Goal: Task Accomplishment & Management: Complete application form

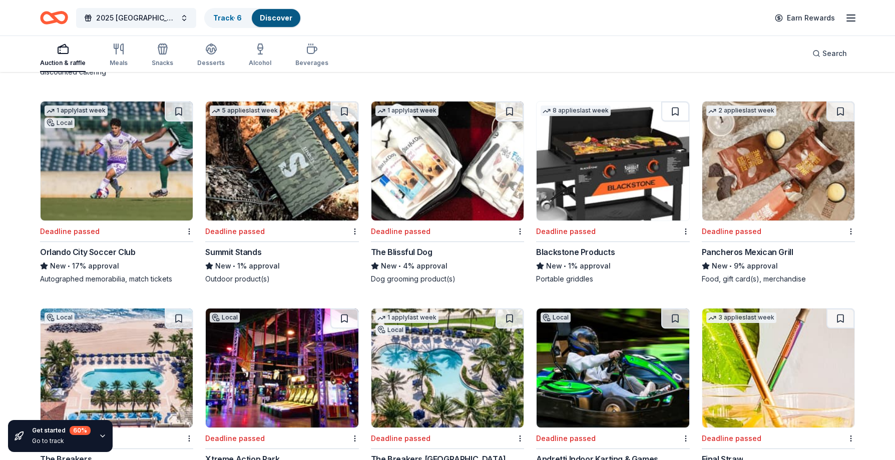
scroll to position [50, 0]
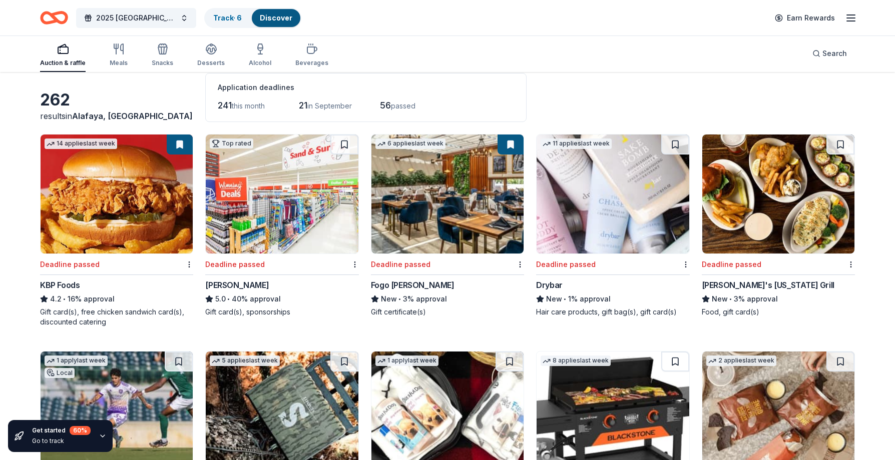
click at [132, 204] on img at bounding box center [117, 194] width 152 height 119
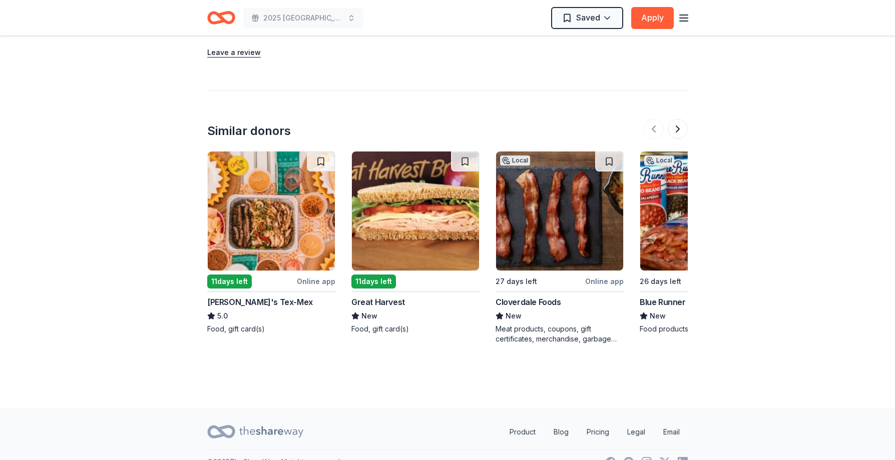
scroll to position [1301, 0]
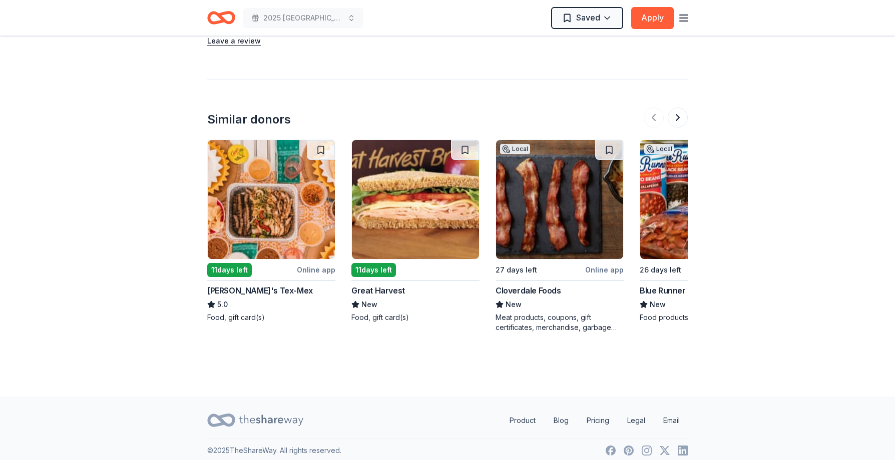
click at [405, 226] on img at bounding box center [415, 199] width 127 height 119
click at [562, 227] on img at bounding box center [559, 199] width 127 height 119
click at [682, 119] on button at bounding box center [678, 118] width 20 height 20
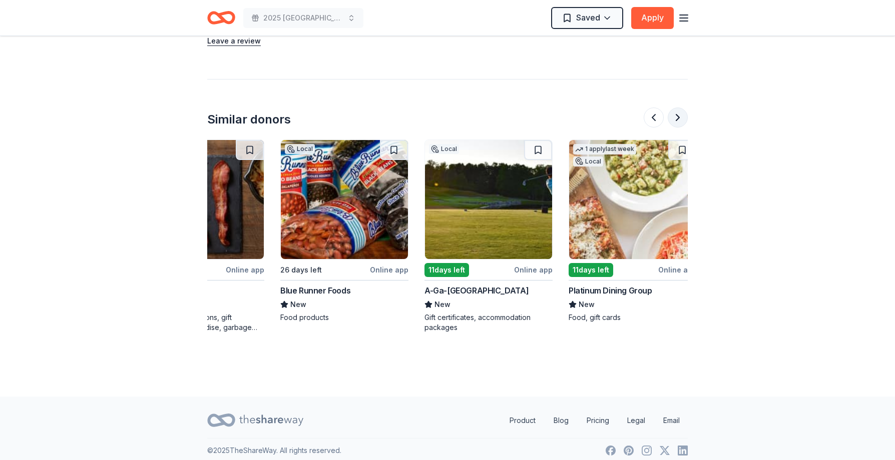
scroll to position [0, 432]
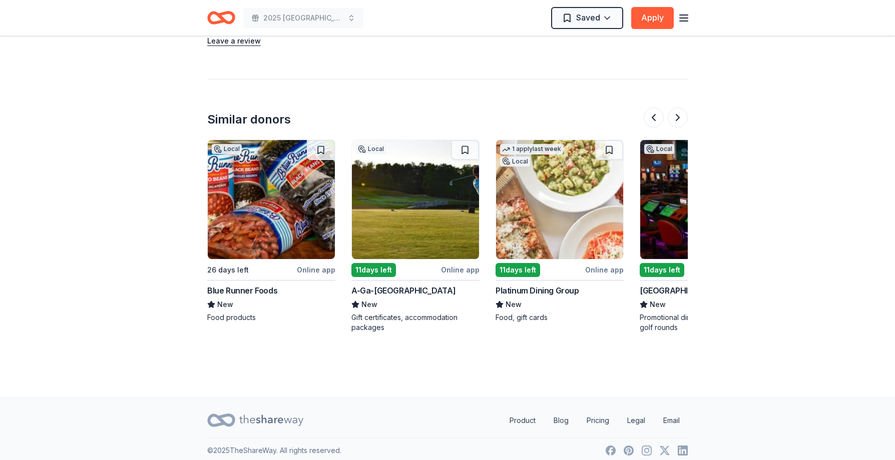
click at [288, 229] on img at bounding box center [271, 199] width 127 height 119
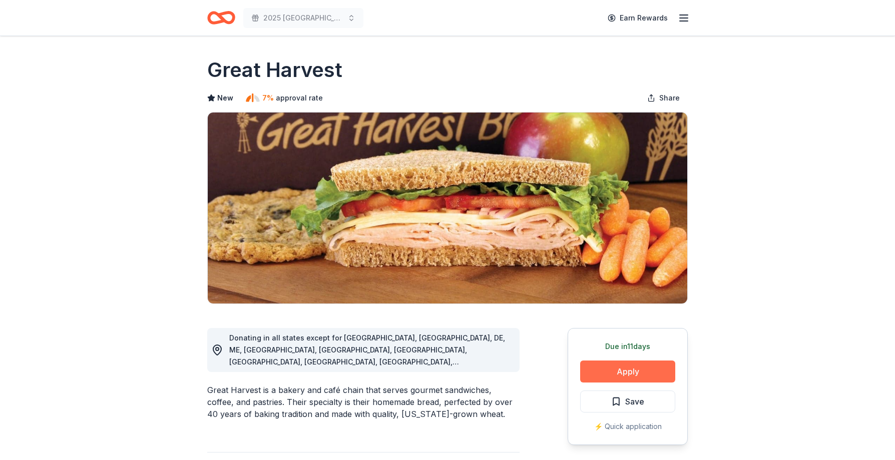
click at [621, 372] on button "Apply" at bounding box center [627, 372] width 95 height 22
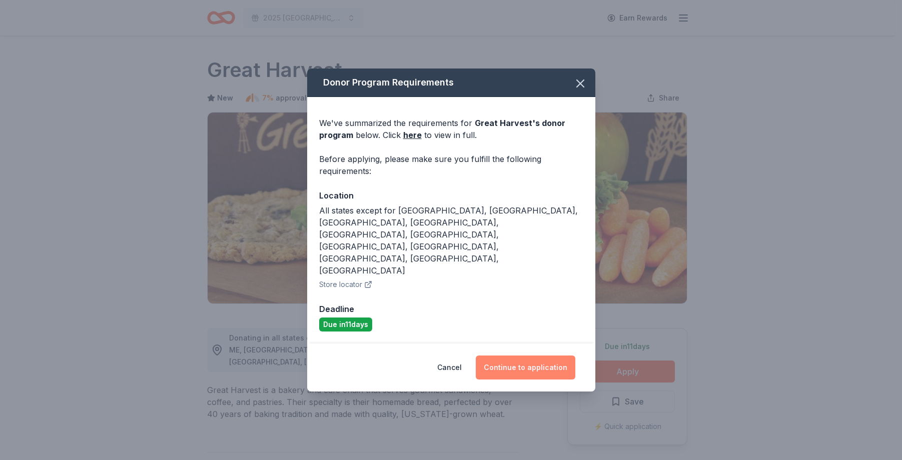
click at [518, 356] on button "Continue to application" at bounding box center [526, 368] width 100 height 24
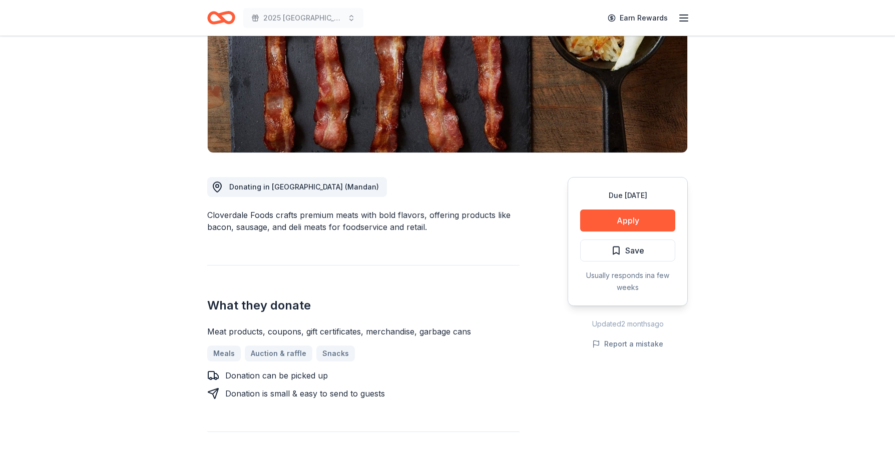
scroll to position [150, 0]
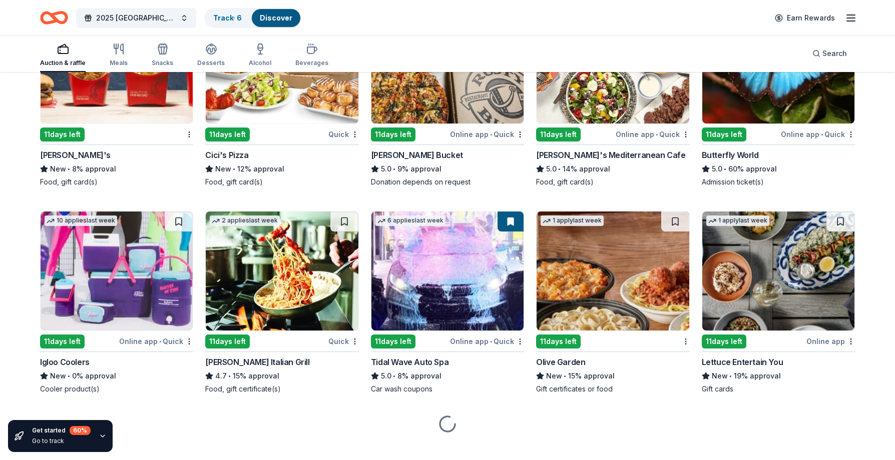
scroll to position [1922, 0]
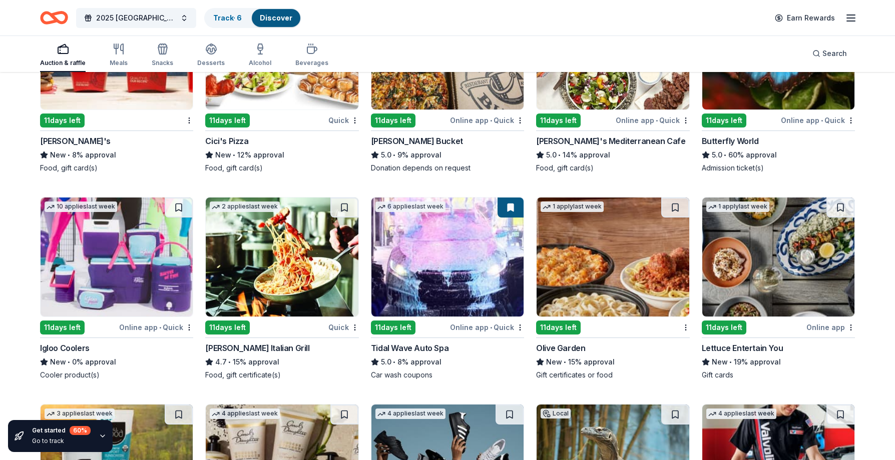
click at [814, 286] on img at bounding box center [778, 257] width 152 height 119
click at [798, 270] on img at bounding box center [778, 257] width 152 height 119
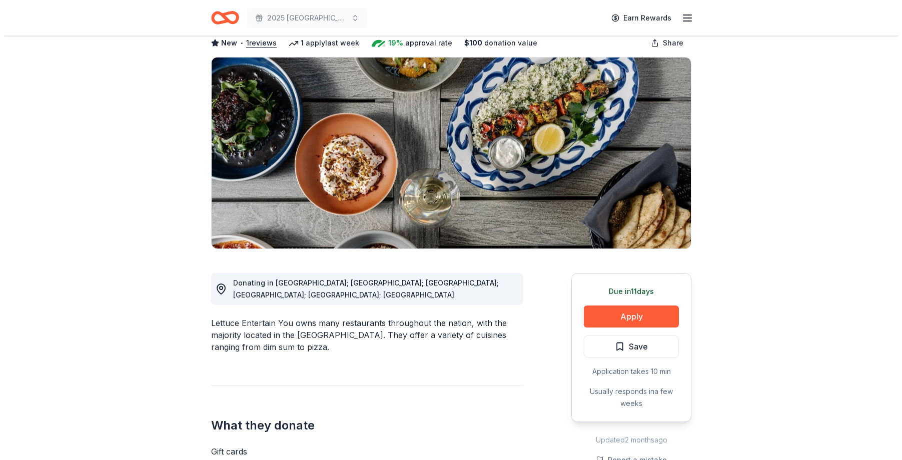
scroll to position [50, 0]
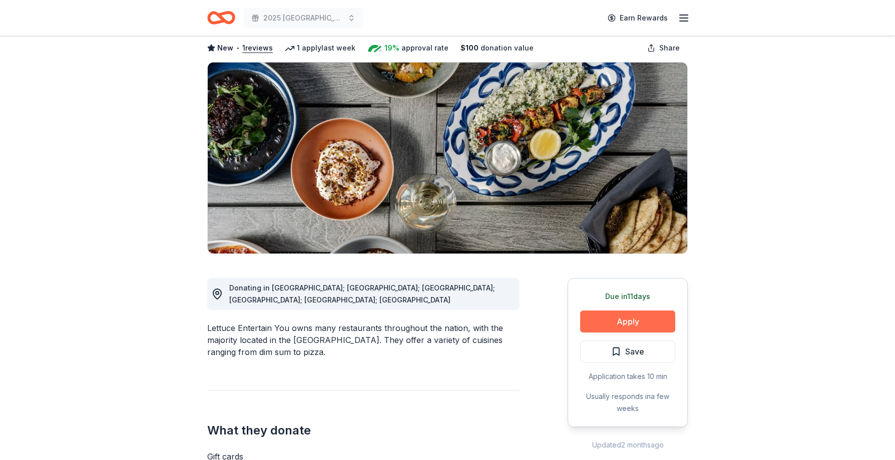
click at [625, 319] on button "Apply" at bounding box center [627, 322] width 95 height 22
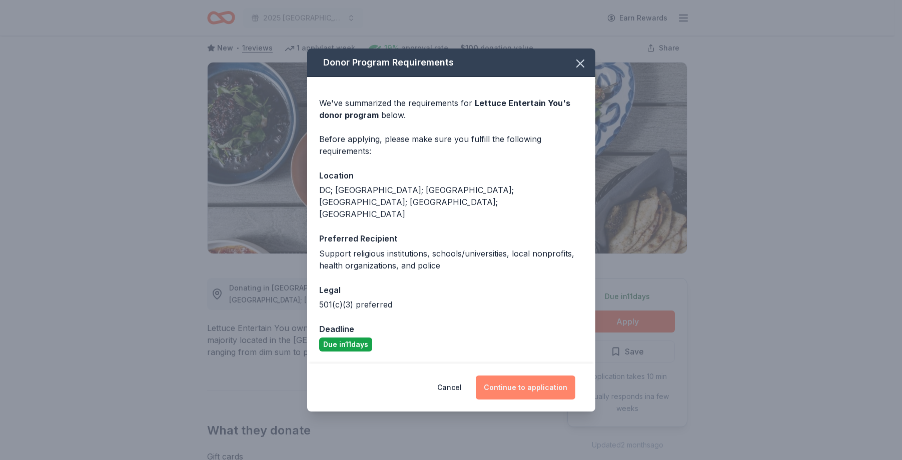
click at [552, 376] on button "Continue to application" at bounding box center [526, 388] width 100 height 24
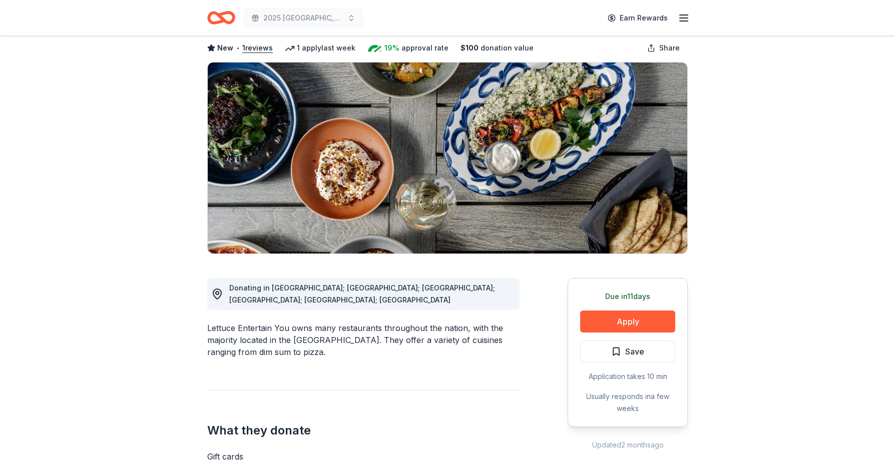
click at [552, 375] on button "Continue to application" at bounding box center [518, 380] width 95 height 23
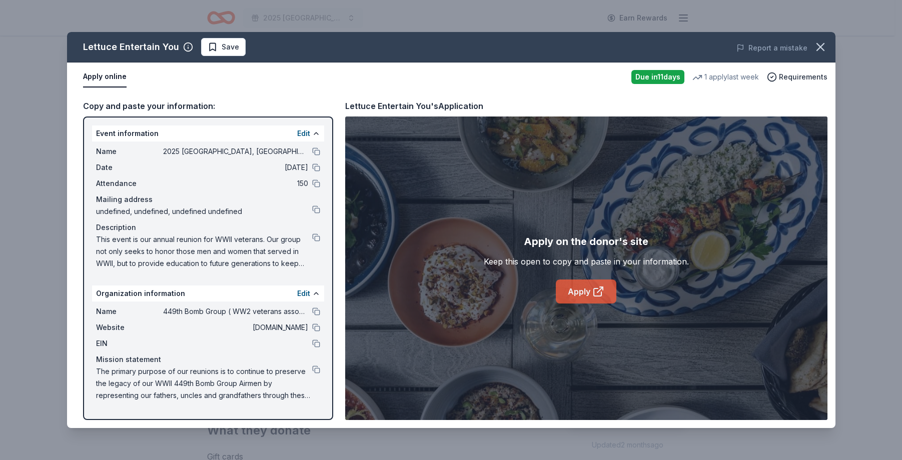
click at [578, 295] on link "Apply" at bounding box center [586, 292] width 61 height 24
